Goal: Communication & Community: Answer question/provide support

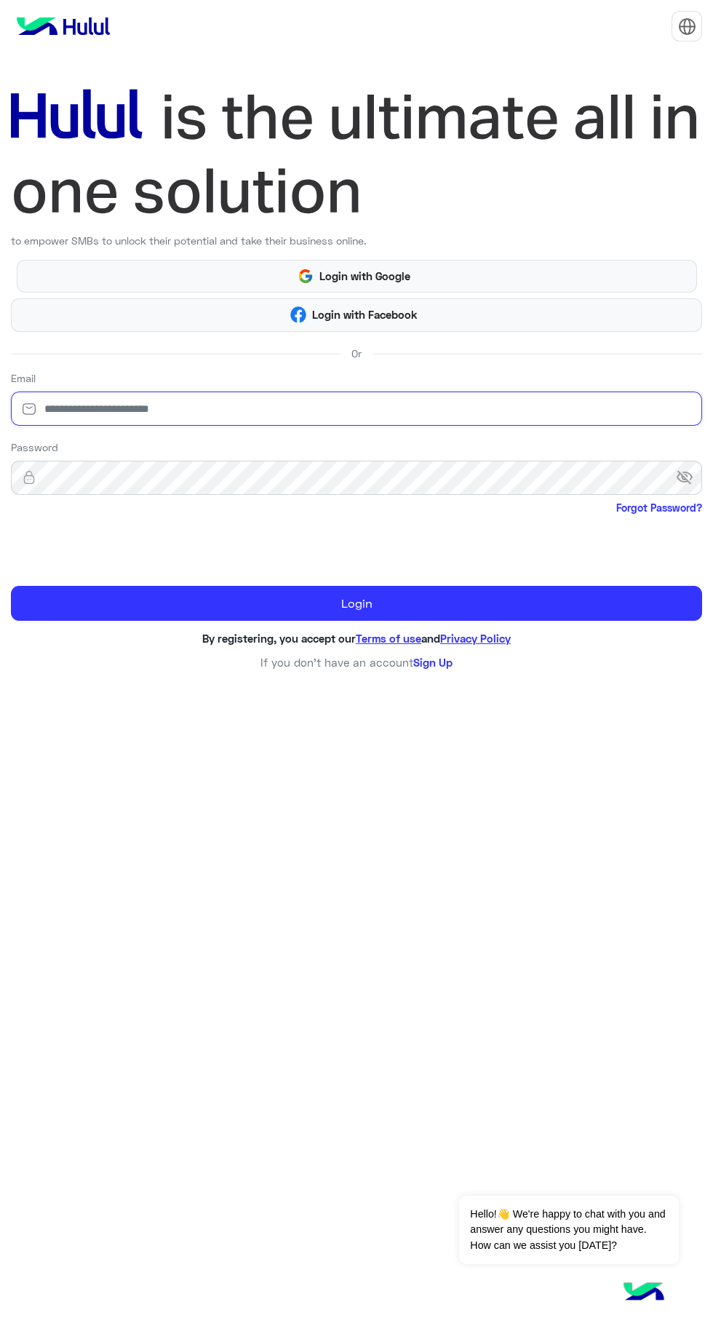
click at [228, 415] on input "email" at bounding box center [356, 408] width 691 height 34
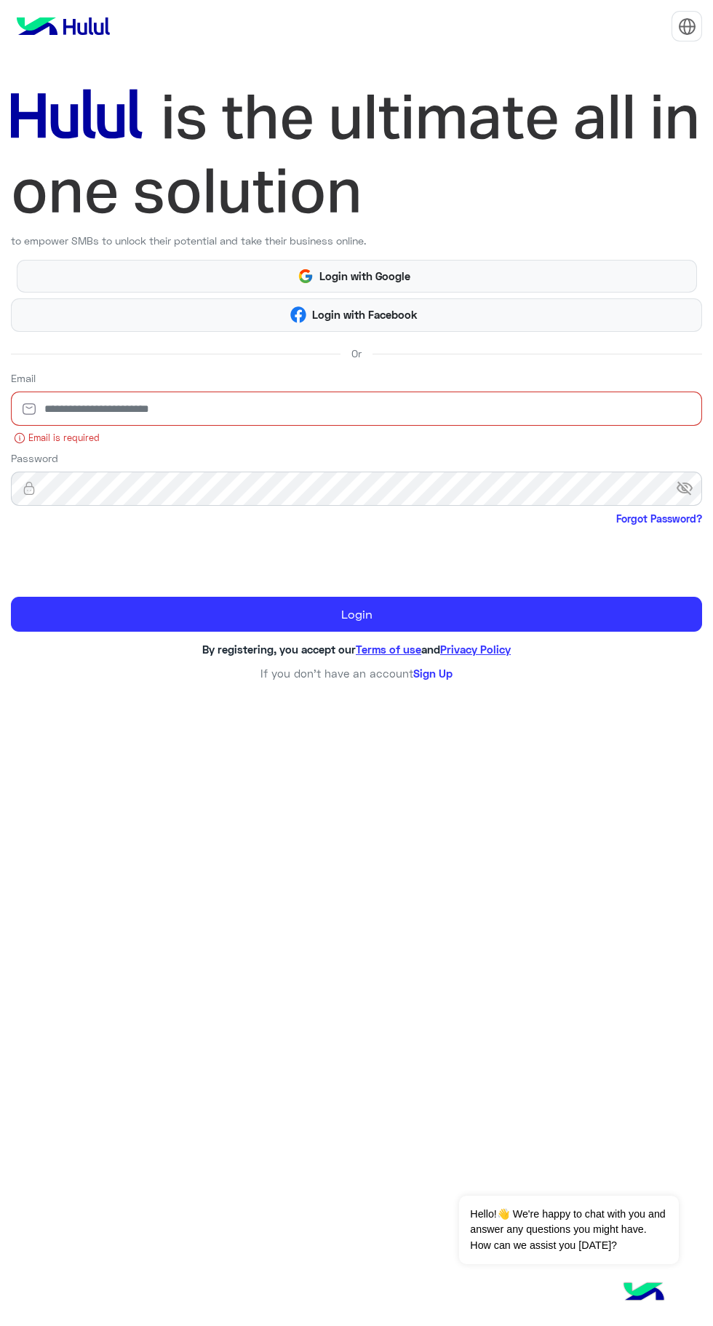
type input "**********"
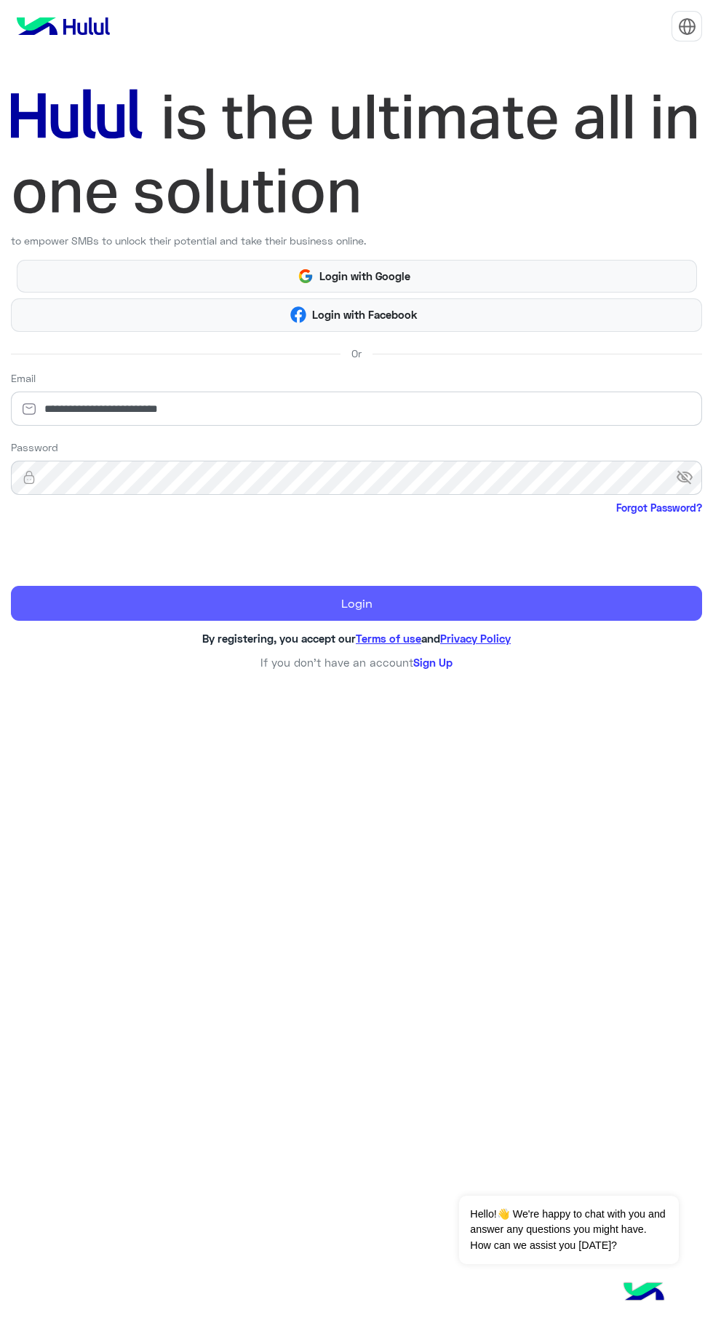
click at [130, 615] on button "Login" at bounding box center [356, 603] width 691 height 35
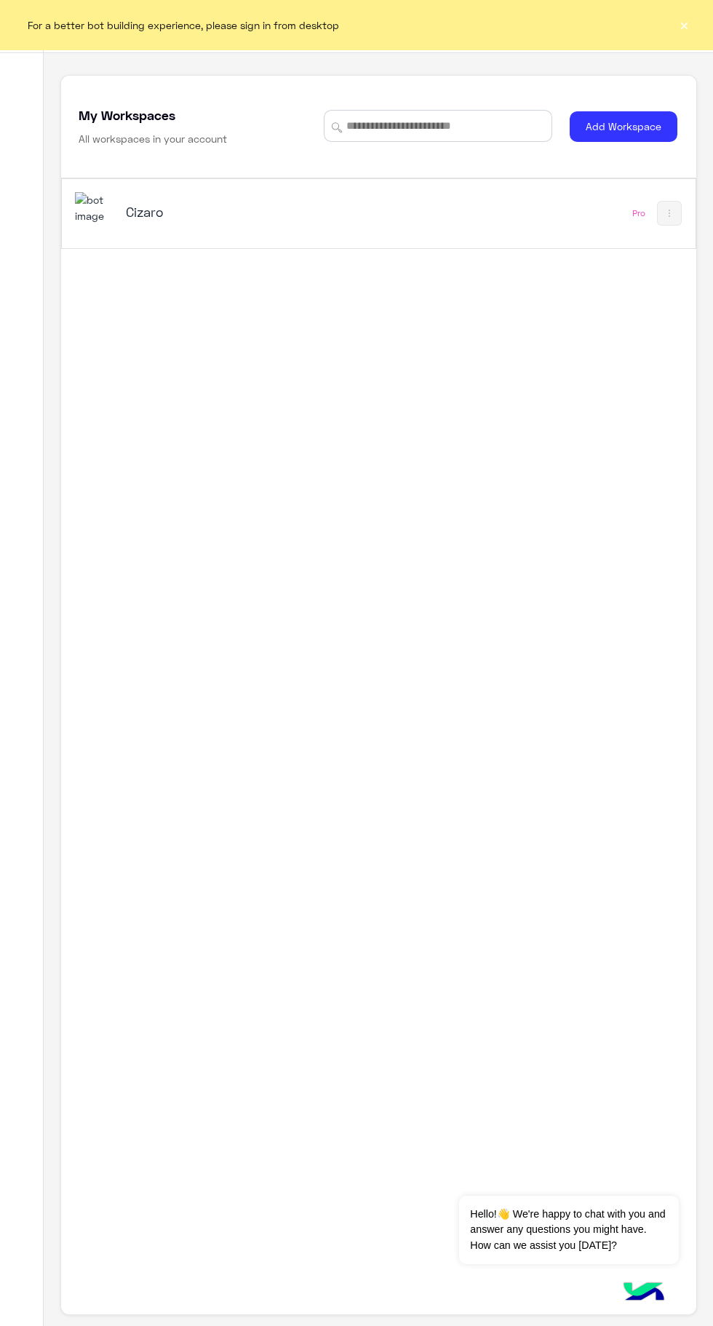
click at [681, 30] on button "×" at bounding box center [684, 24] width 15 height 15
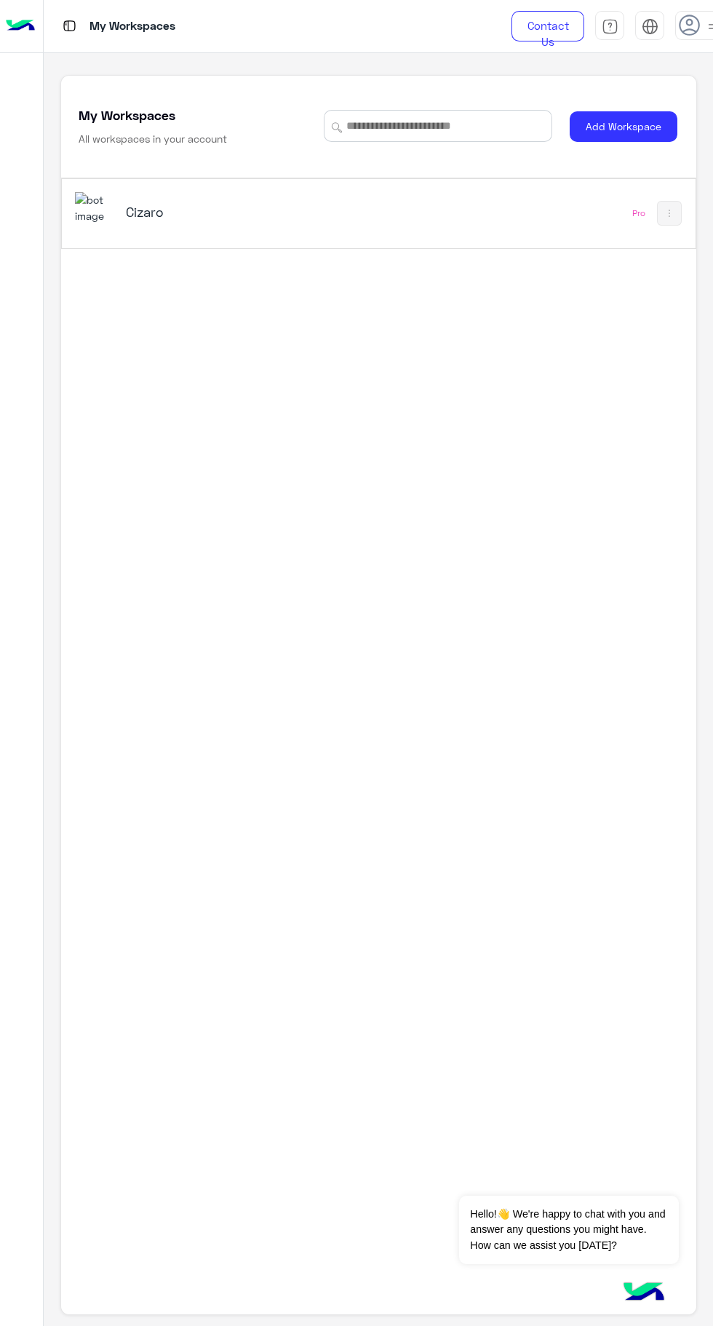
click at [463, 231] on div "Cizaro Pro" at bounding box center [379, 213] width 634 height 69
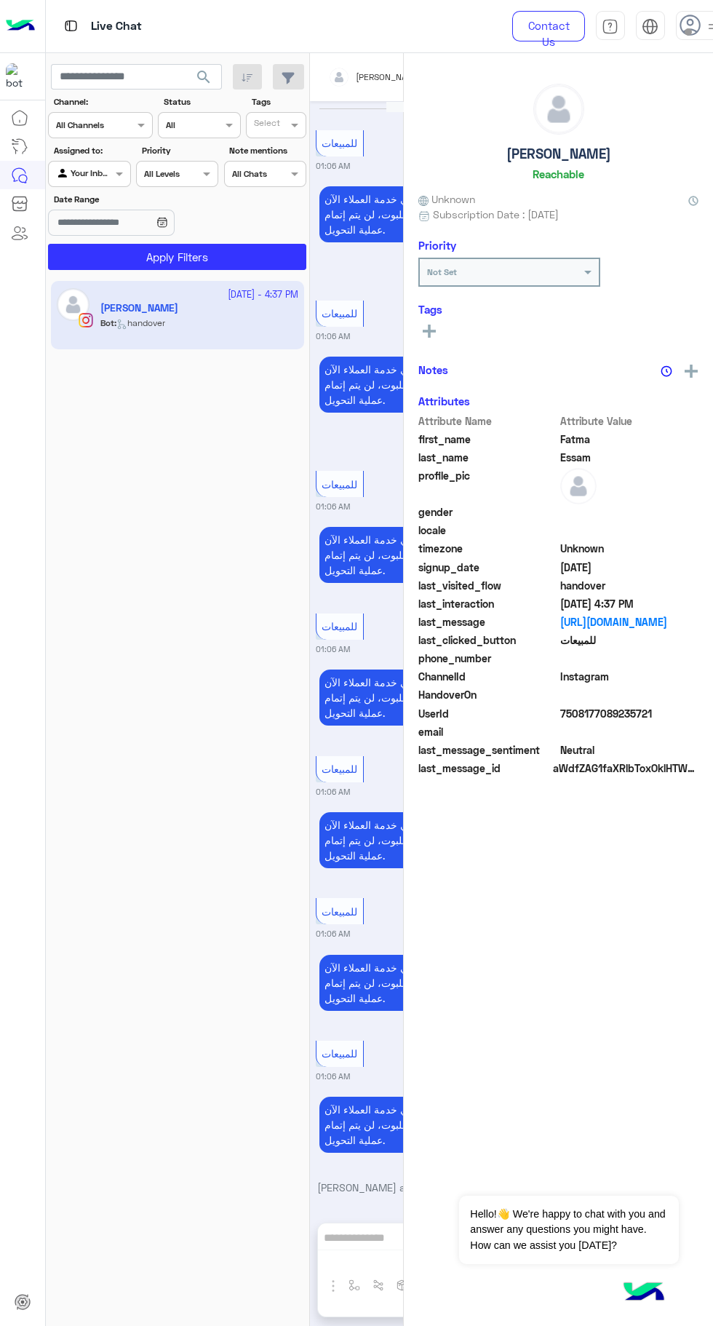
scroll to position [1235, 0]
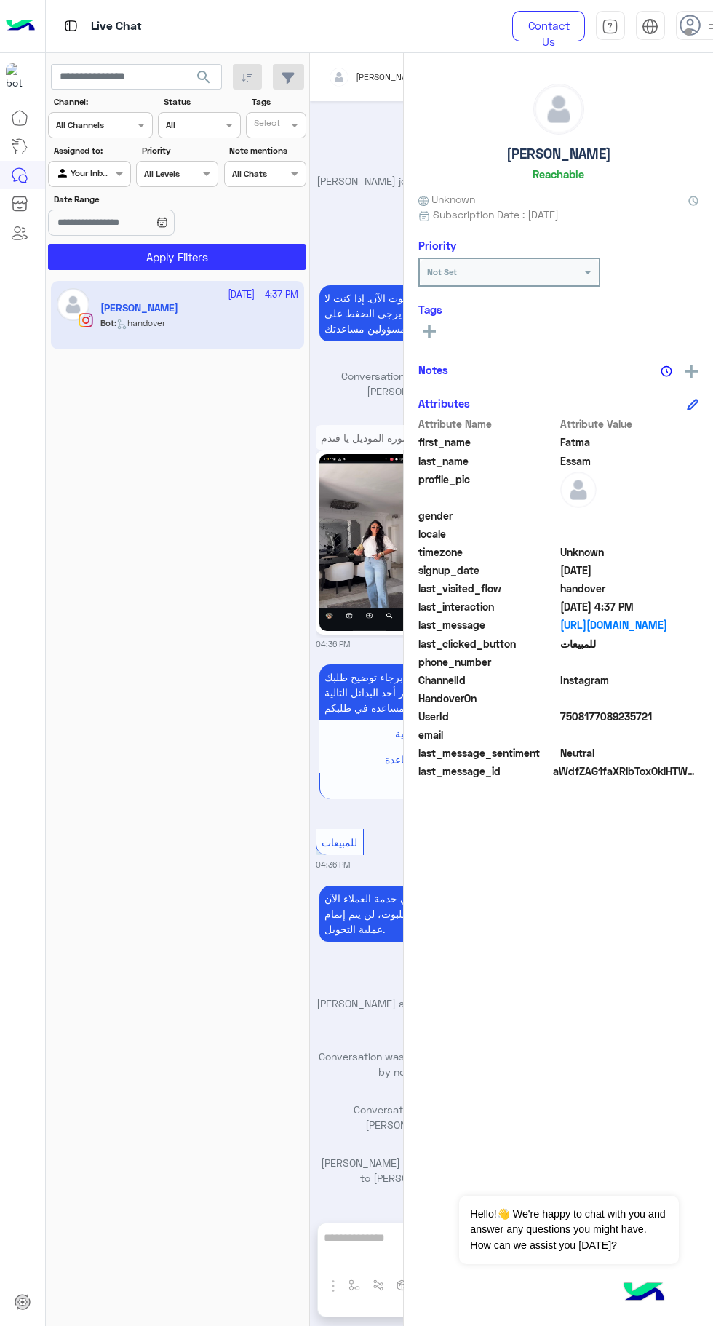
click at [683, 31] on use at bounding box center [690, 25] width 21 height 21
click at [176, 607] on div "[DATE] - 4:37 PM Fatma Essam Bot : handover" at bounding box center [178, 804] width 264 height 1056
